Goal: Obtain resource: Obtain resource

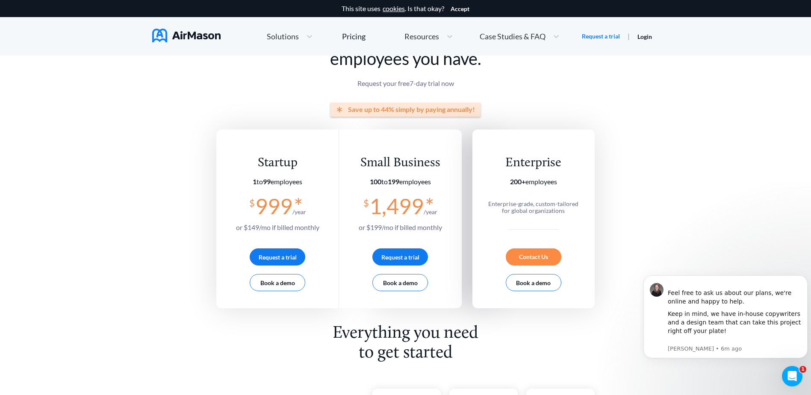
scroll to position [43, 0]
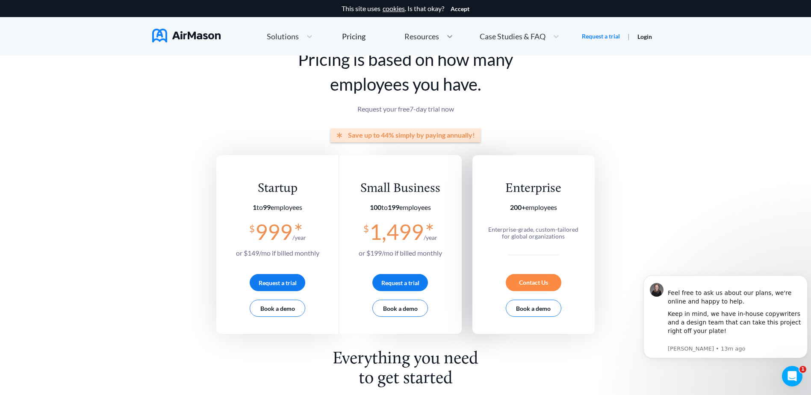
click at [447, 38] on icon at bounding box center [450, 36] width 9 height 9
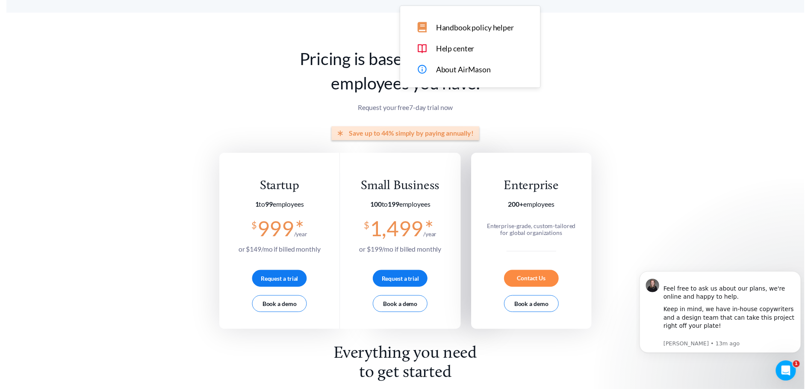
scroll to position [0, 0]
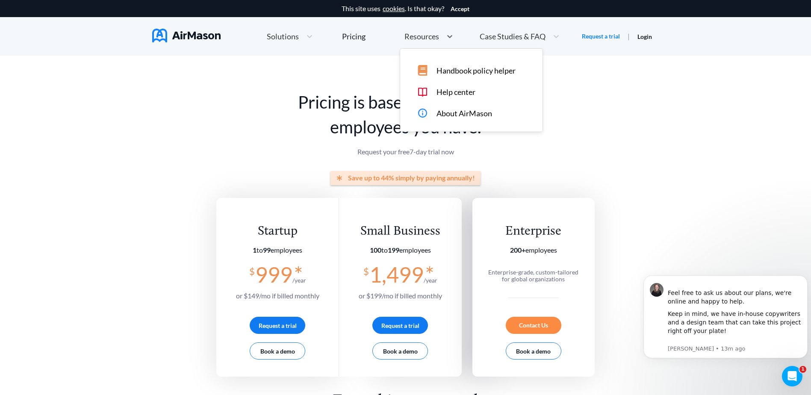
click at [459, 70] on span "Handbook policy helper" at bounding box center [476, 70] width 79 height 9
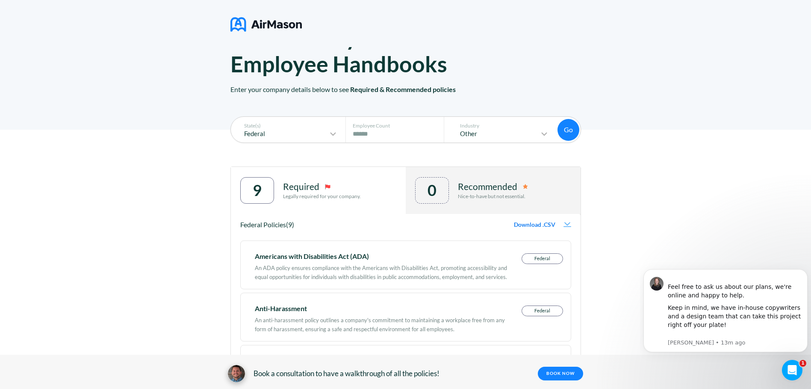
scroll to position [43, 0]
click at [526, 133] on p "Other" at bounding box center [496, 133] width 88 height 7
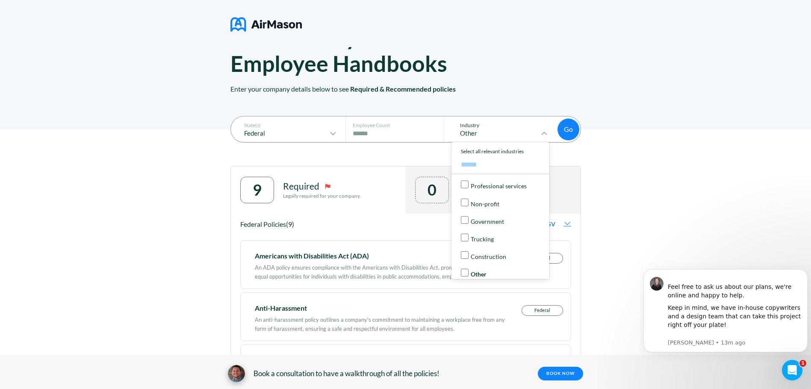
scroll to position [89, 0]
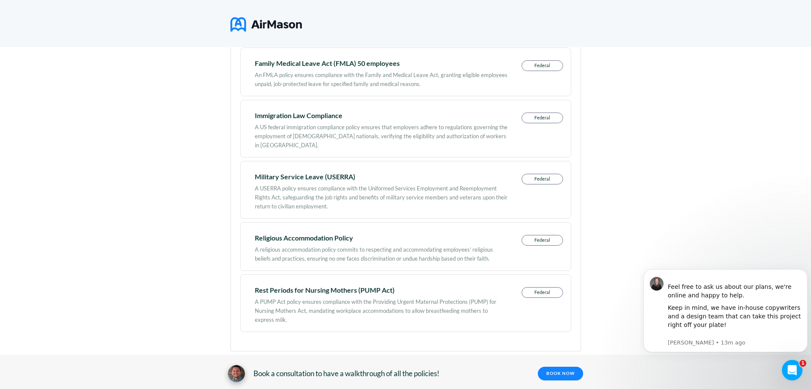
scroll to position [467, 0]
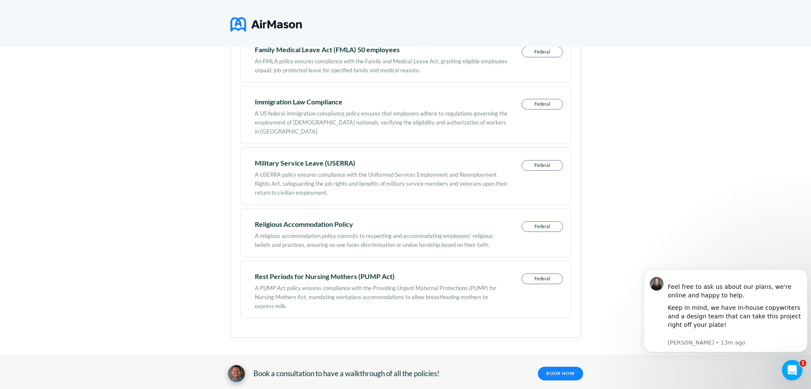
click at [549, 276] on p "Federal" at bounding box center [542, 279] width 41 height 10
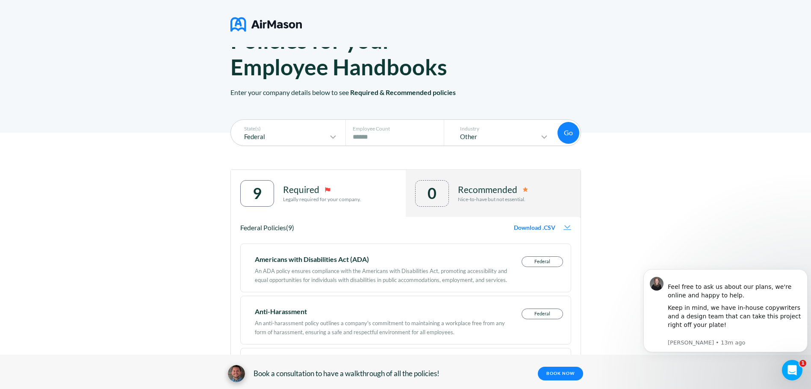
scroll to position [39, 0]
click at [467, 201] on p "Nice-to-have but not essential." at bounding box center [493, 200] width 70 height 6
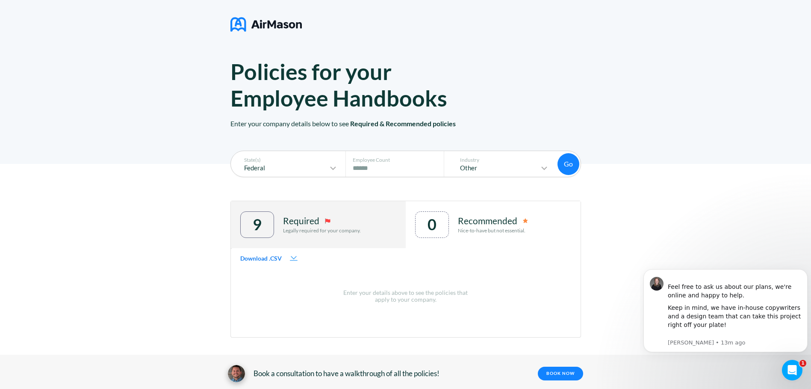
click at [274, 259] on span "Download .CSV" at bounding box center [260, 258] width 41 height 7
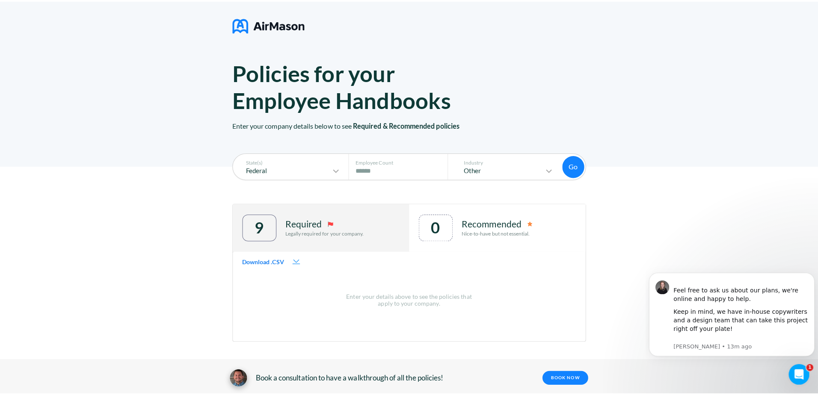
scroll to position [2, 0]
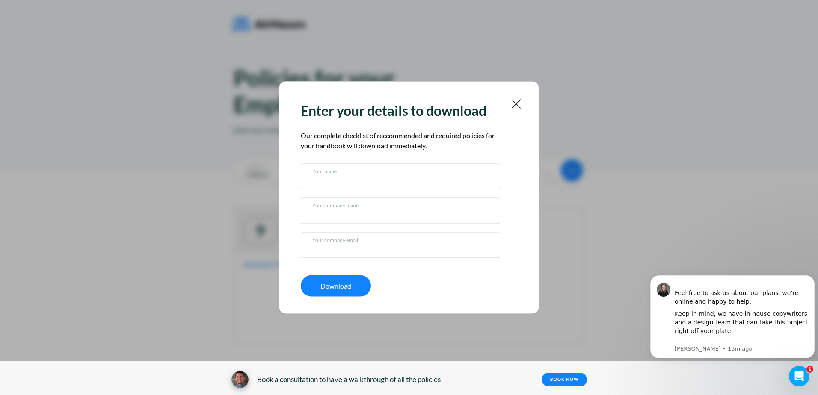
click at [516, 100] on img at bounding box center [516, 104] width 11 height 11
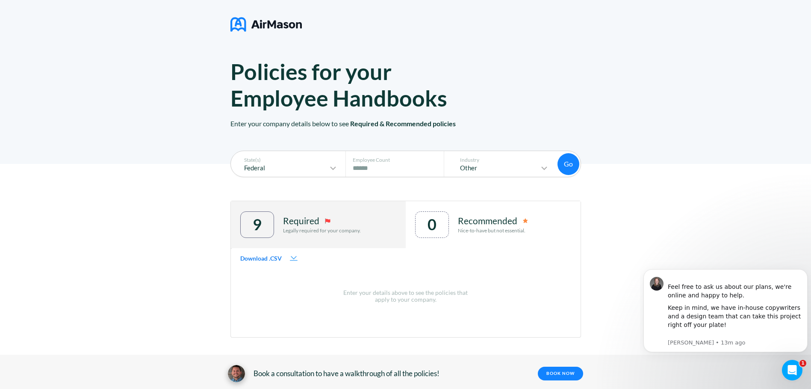
click at [352, 229] on p "Legally required for your company." at bounding box center [322, 230] width 78 height 6
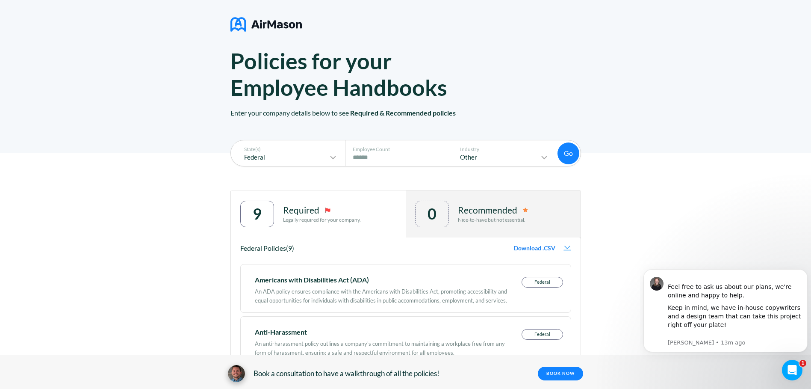
scroll to position [0, 0]
